Goal: Task Accomplishment & Management: Manage account settings

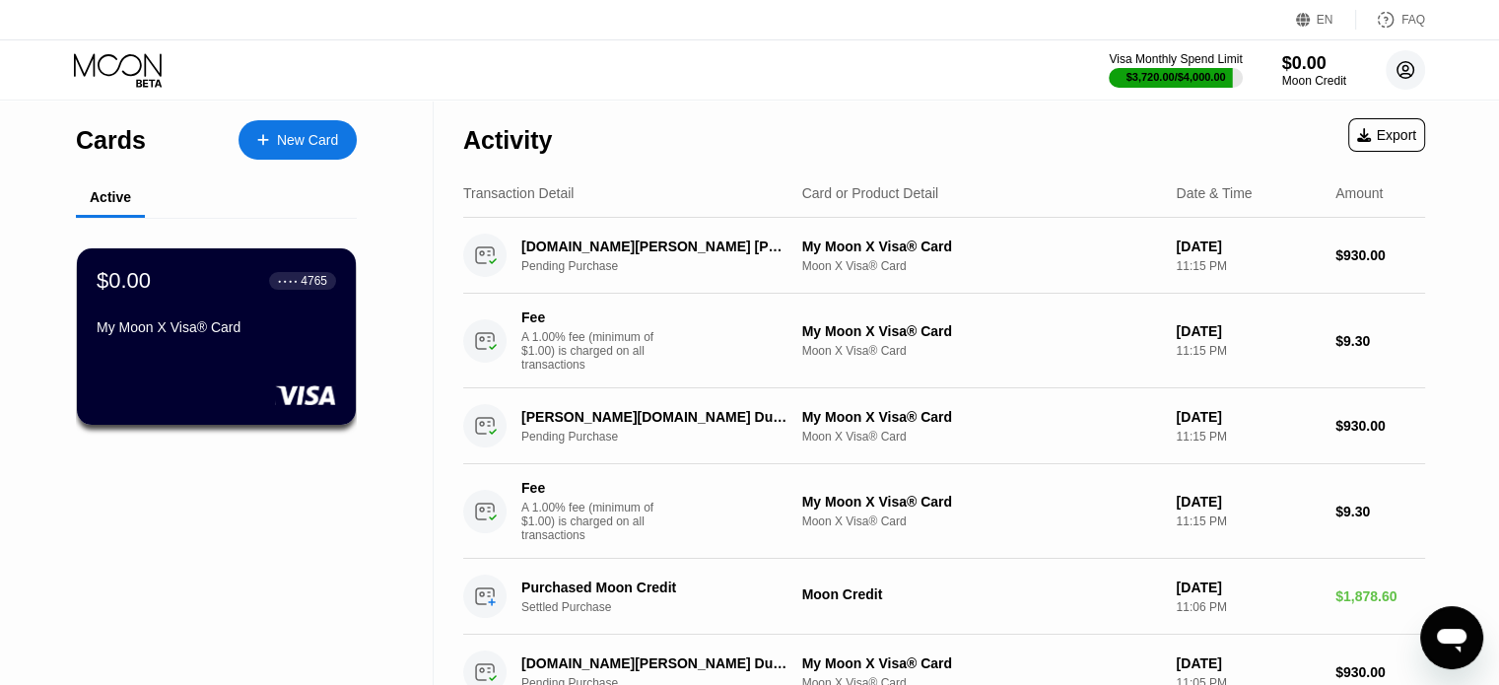
click at [1399, 61] on circle at bounding box center [1405, 69] width 39 height 39
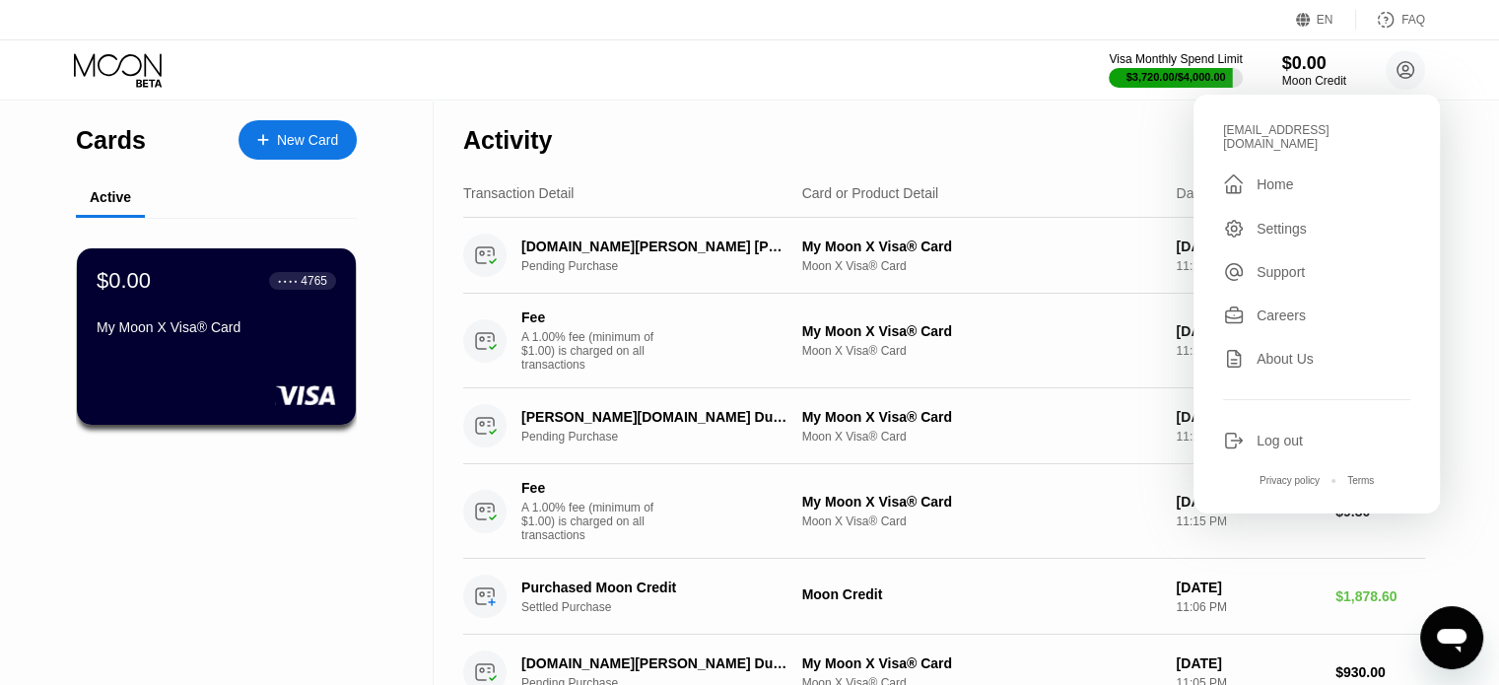
click at [1265, 433] on div "Log out" at bounding box center [1280, 441] width 46 height 16
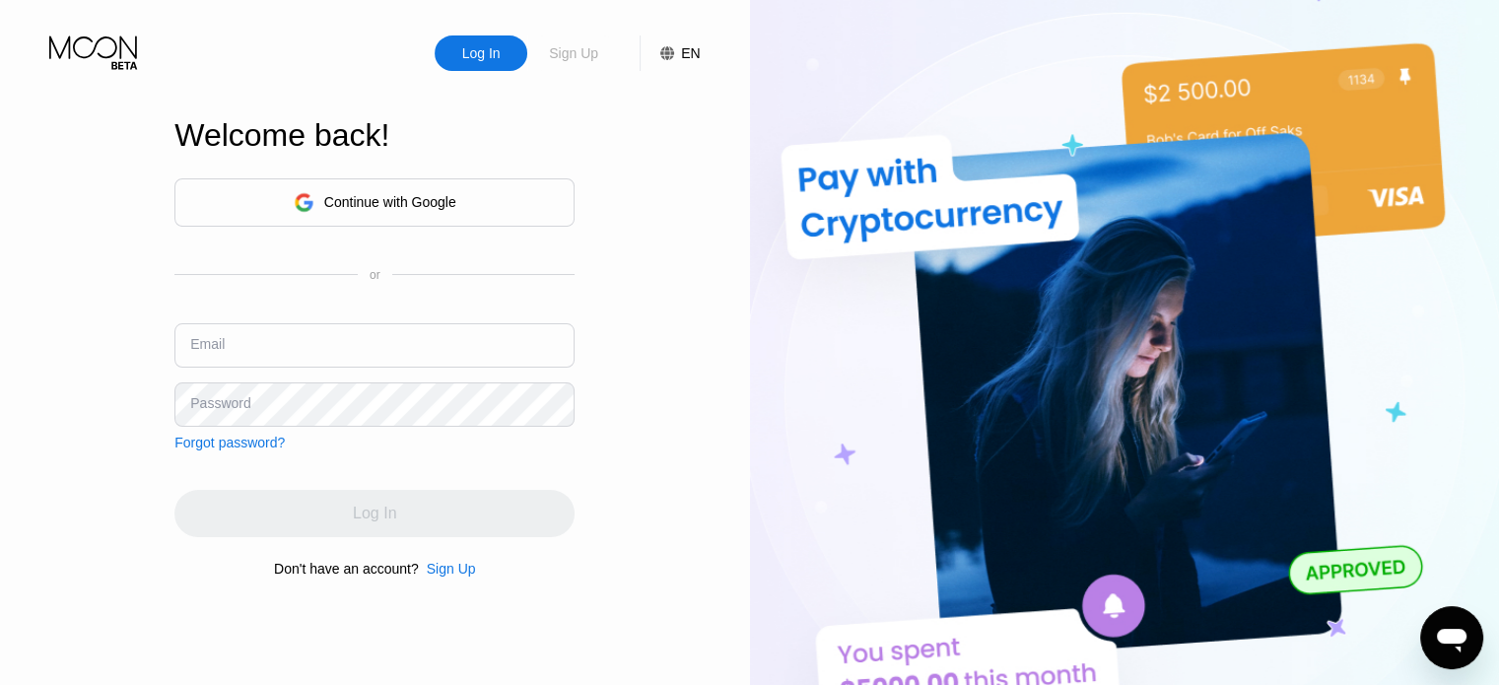
click at [580, 43] on div "Sign Up" at bounding box center [573, 53] width 53 height 20
